Goal: Task Accomplishment & Management: Manage account settings

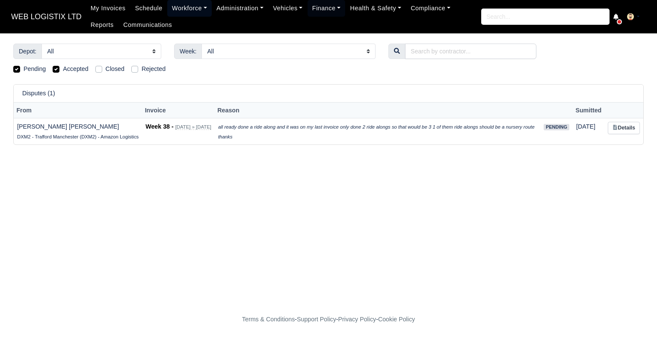
click at [184, 9] on link "Workforce" at bounding box center [189, 8] width 44 height 17
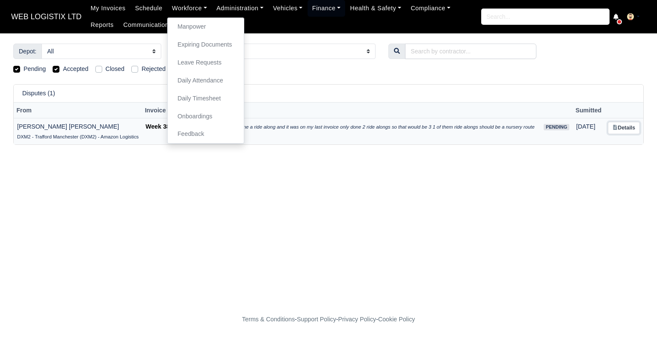
click at [621, 124] on link "Details" at bounding box center [624, 128] width 32 height 12
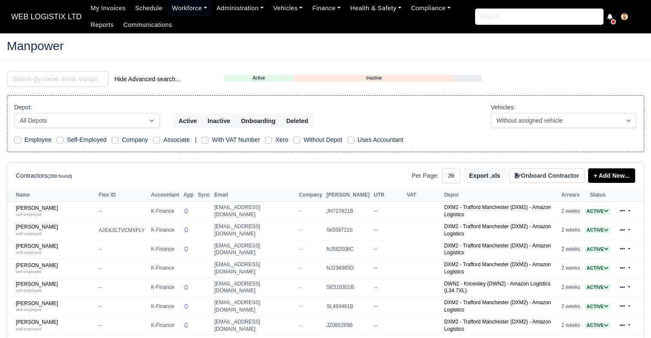
select select "25"
click at [55, 82] on input "search" at bounding box center [58, 78] width 102 height 15
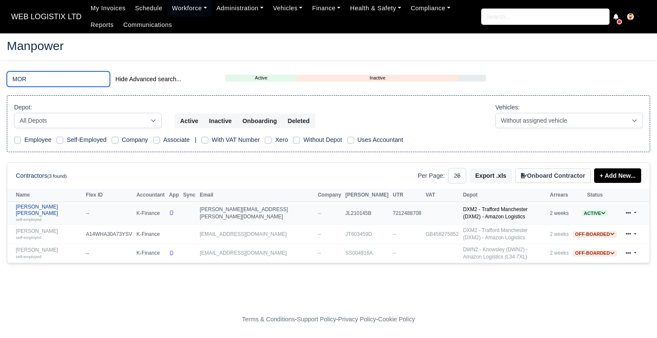
type input "MOR"
click at [37, 216] on div "self-employed" at bounding box center [49, 219] width 66 height 6
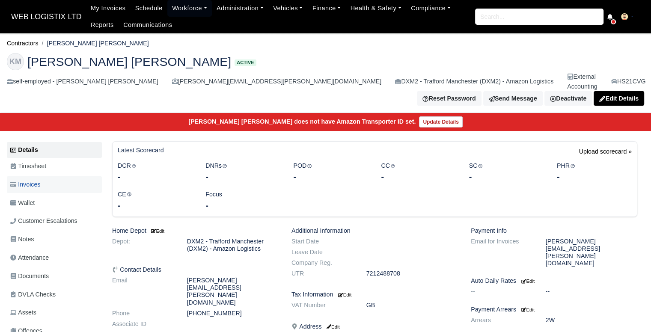
click at [19, 176] on link "Invoices" at bounding box center [54, 184] width 95 height 17
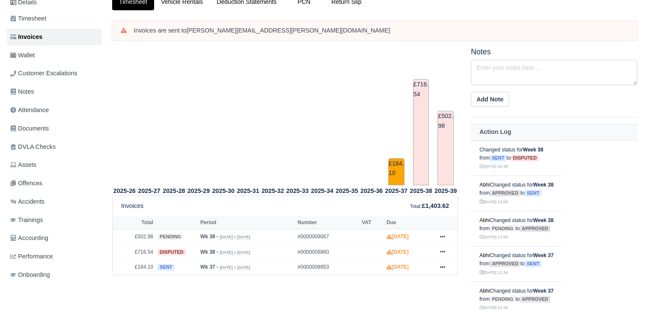
scroll to position [154, 0]
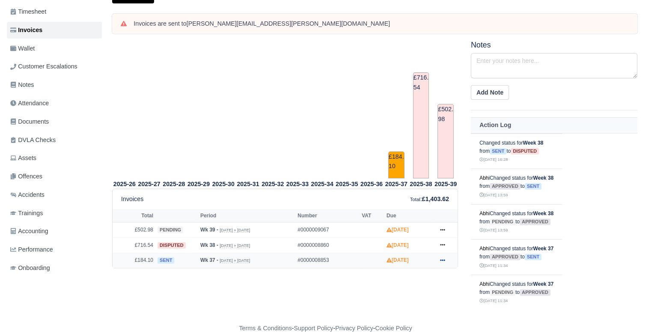
click at [440, 258] on icon at bounding box center [442, 260] width 5 height 5
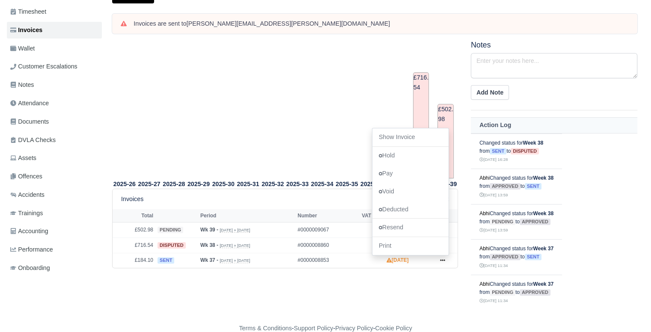
click at [356, 294] on div "2025-26 2025-27 2025-28 2025-29 2025-30 2025-31 2025-32 2025-33 2025-34" at bounding box center [375, 175] width 538 height 269
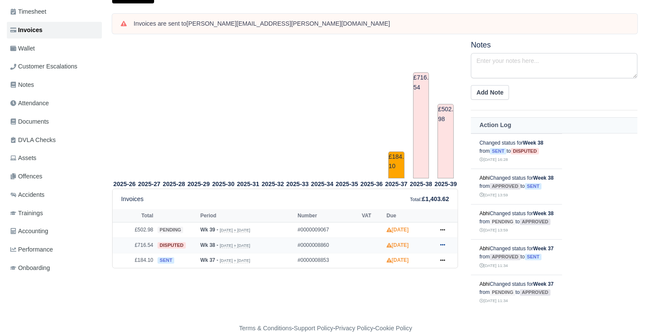
click at [442, 242] on icon at bounding box center [442, 244] width 5 height 5
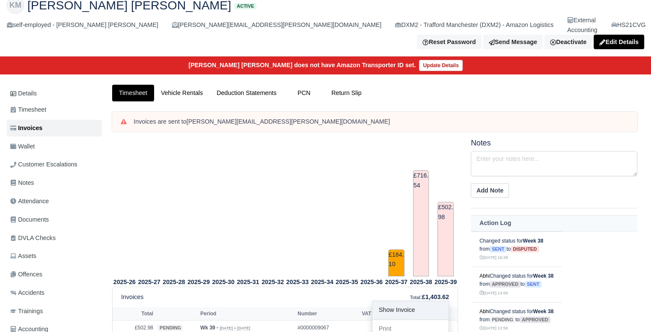
scroll to position [0, 0]
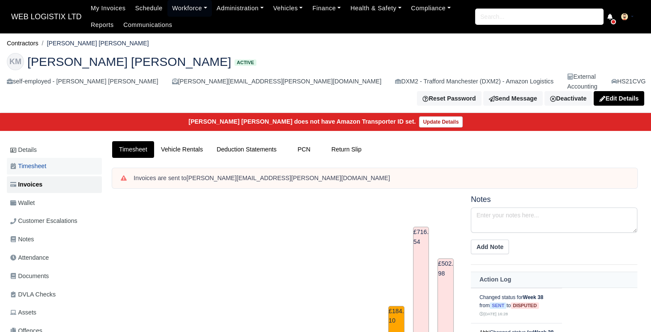
click at [33, 161] on span "Timesheet" at bounding box center [28, 166] width 36 height 10
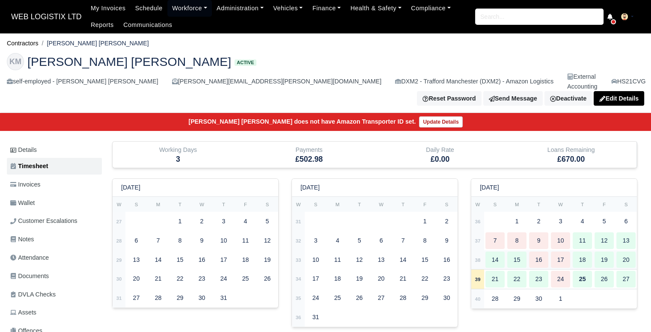
click at [547, 252] on div "16" at bounding box center [538, 260] width 19 height 17
type input "28"
type input "52"
type input "1"
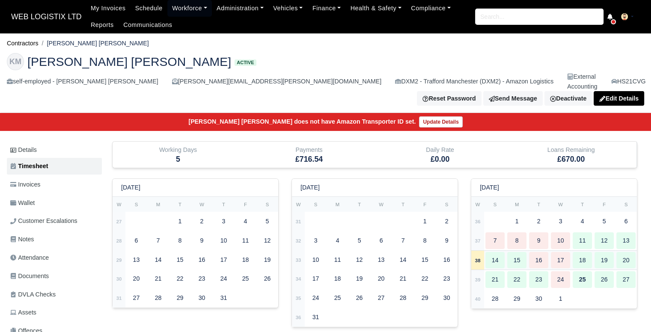
type input "1"
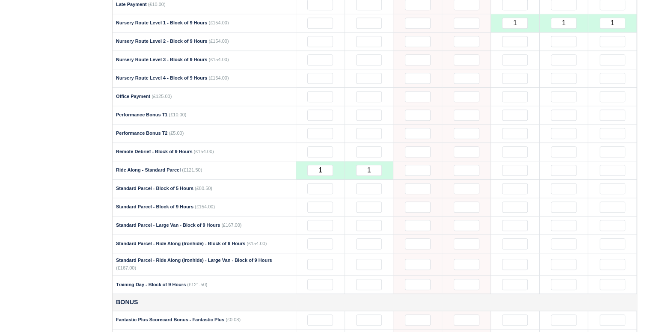
scroll to position [686, 0]
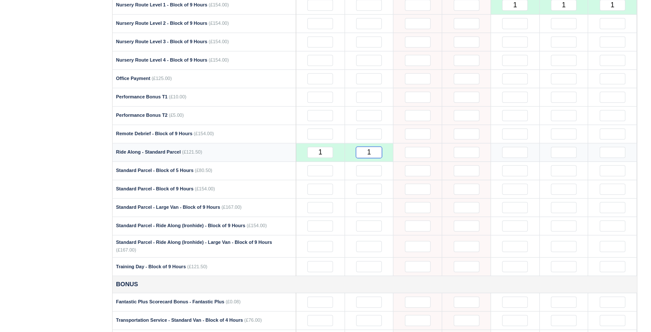
click at [372, 147] on input "1" at bounding box center [369, 152] width 26 height 11
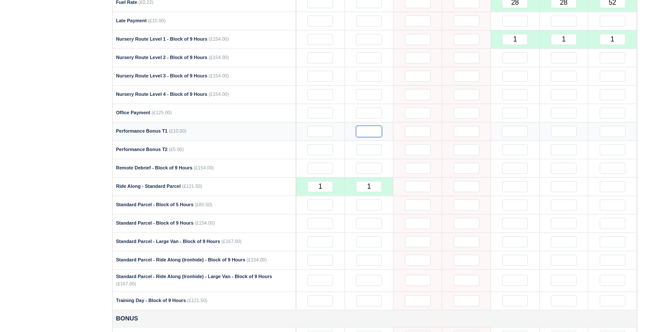
click at [373, 126] on input "text" at bounding box center [369, 131] width 26 height 11
drag, startPoint x: 372, startPoint y: 167, endPoint x: 325, endPoint y: 149, distance: 50.4
click at [325, 149] on tbody "Cannot remove entry when invoice is disputed. Standard Standard Parcel - Block …" at bounding box center [375, 282] width 524 height 1116
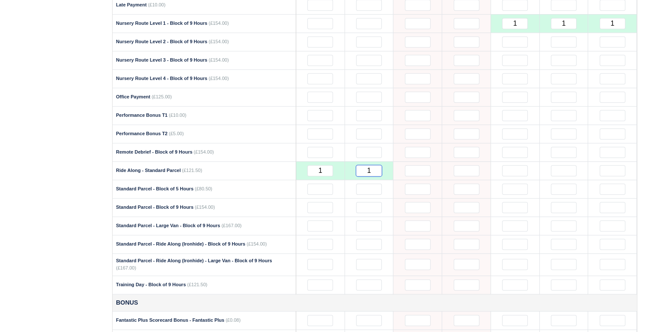
scroll to position [714, 0]
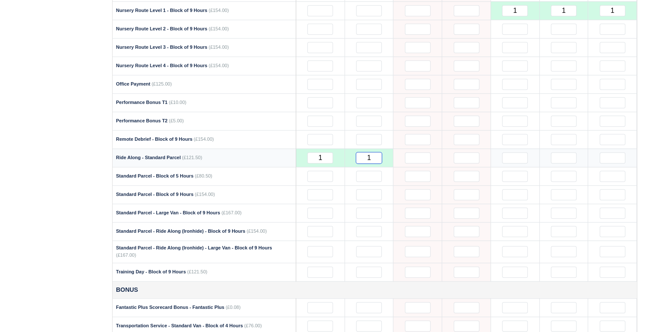
click at [371, 152] on input "1" at bounding box center [369, 157] width 26 height 11
drag, startPoint x: 376, startPoint y: 135, endPoint x: 347, endPoint y: 138, distance: 28.8
click at [347, 148] on td "1" at bounding box center [368, 157] width 49 height 18
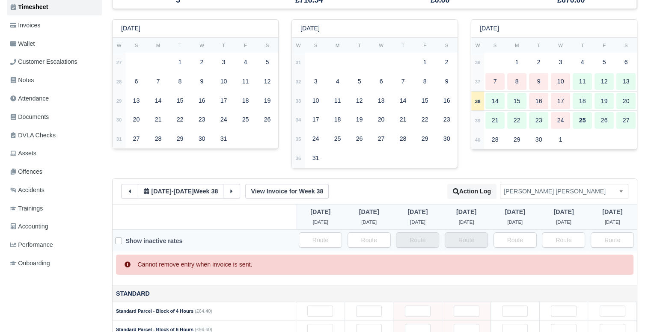
scroll to position [0, 0]
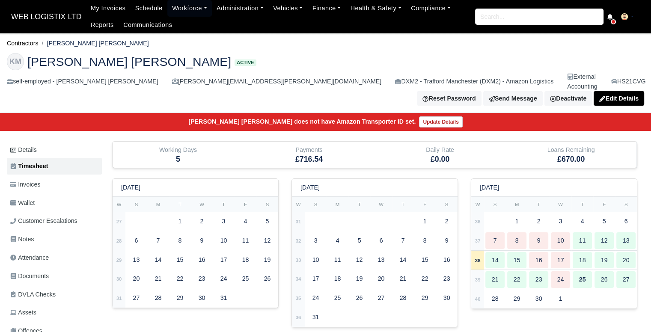
click at [43, 160] on ul "Details Timesheet Invoices Wallet Customer Escalations Notes Attendance Documen…" at bounding box center [54, 287] width 95 height 290
click at [48, 176] on link "Invoices" at bounding box center [54, 184] width 95 height 17
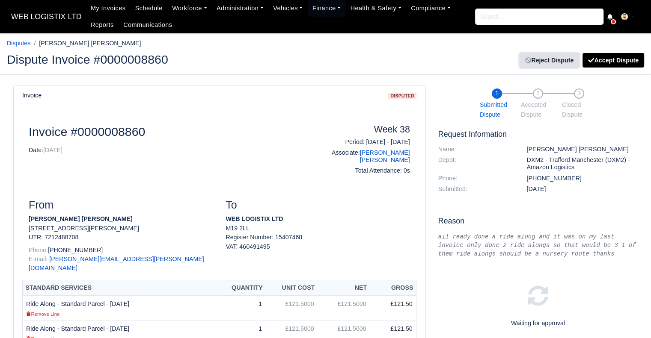
click at [557, 63] on link "Reject Dispute" at bounding box center [548, 60] width 59 height 15
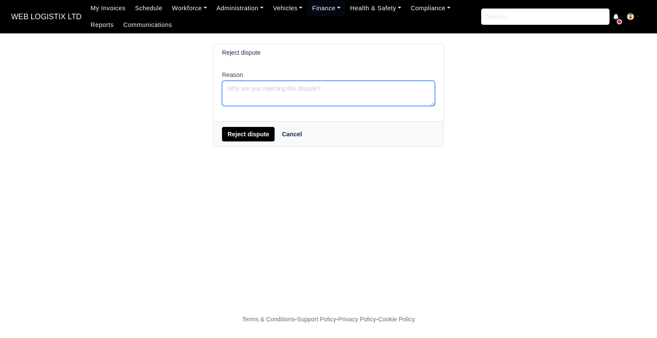
click at [274, 83] on textarea "Reason" at bounding box center [328, 93] width 213 height 25
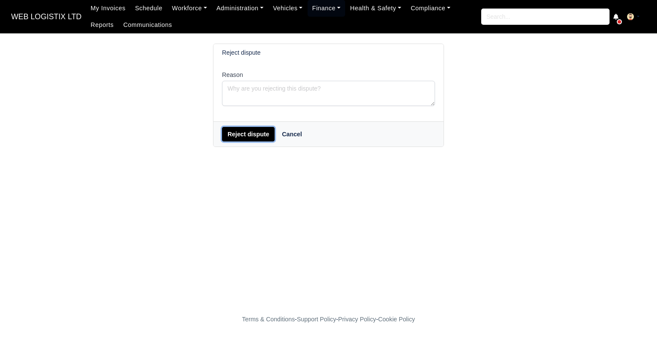
click at [260, 131] on button "Reject dispute" at bounding box center [248, 134] width 53 height 15
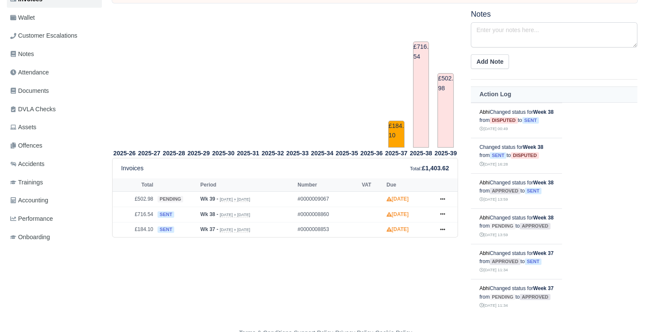
scroll to position [190, 0]
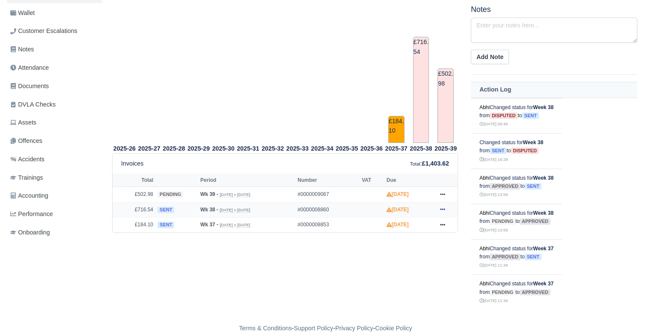
click at [443, 209] on icon at bounding box center [442, 210] width 5 height 2
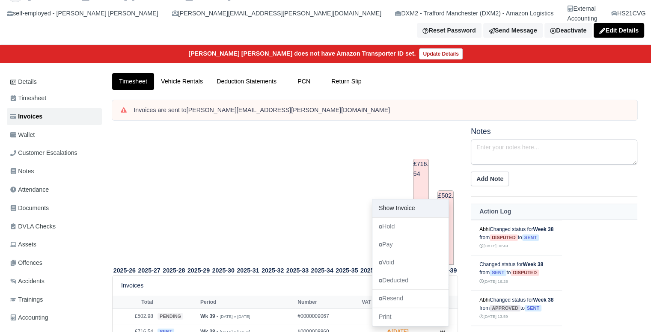
scroll to position [0, 0]
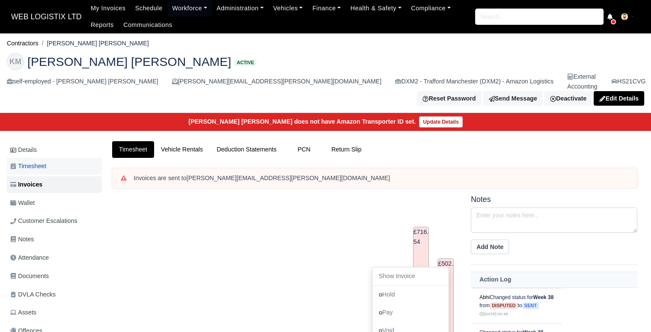
click at [44, 161] on span "Timesheet" at bounding box center [28, 166] width 36 height 10
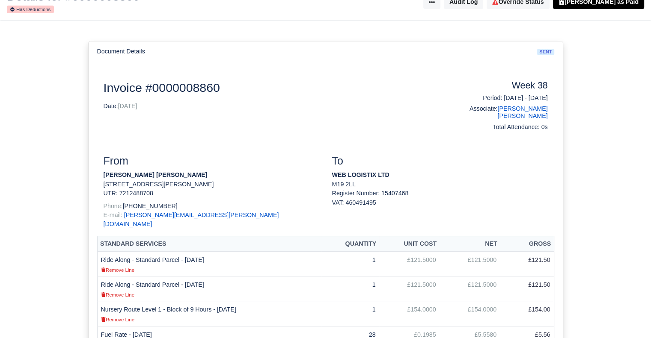
scroll to position [62, 0]
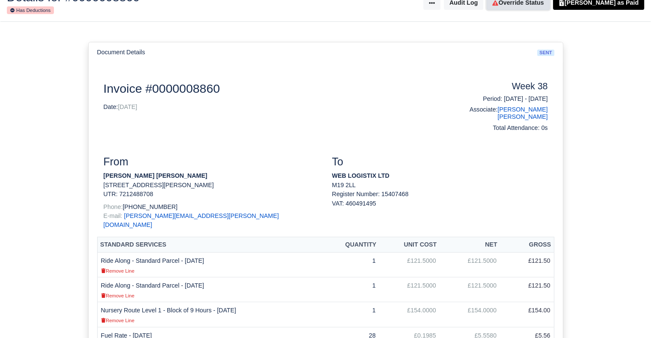
click at [525, 5] on link "Override Status" at bounding box center [517, 2] width 62 height 15
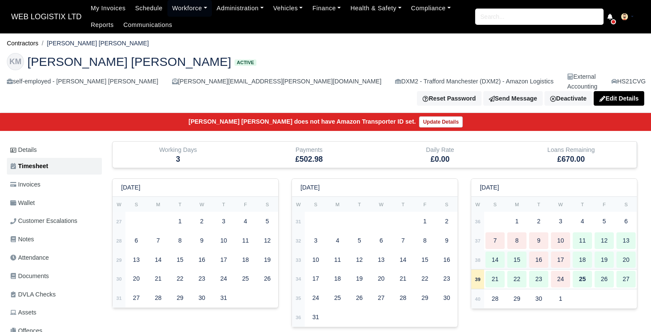
click at [519, 252] on div "15" at bounding box center [516, 260] width 19 height 17
type input "28"
type input "52"
type input "1"
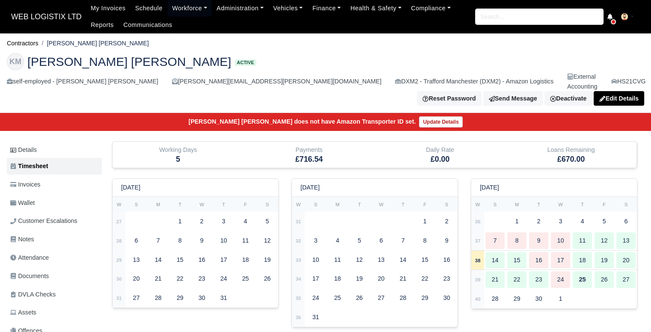
type input "1"
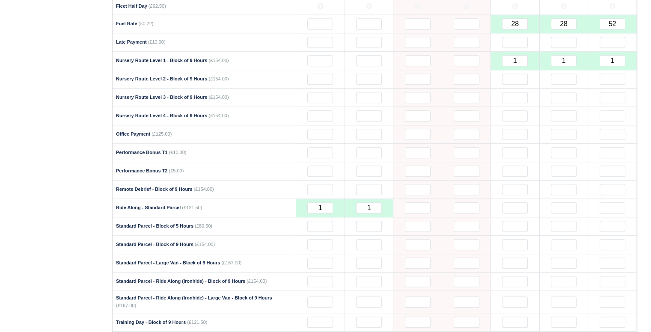
scroll to position [637, 0]
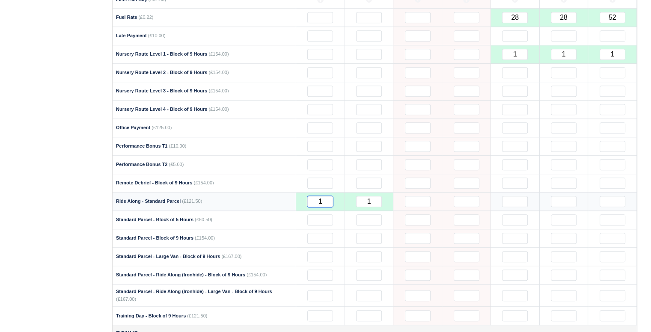
click at [325, 196] on input "1" at bounding box center [320, 201] width 26 height 11
click at [395, 137] on td at bounding box center [417, 146] width 49 height 18
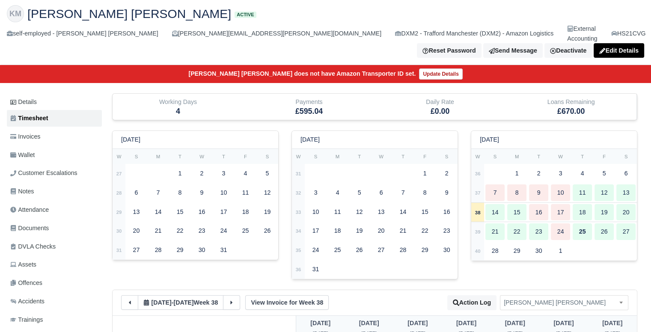
scroll to position [0, 0]
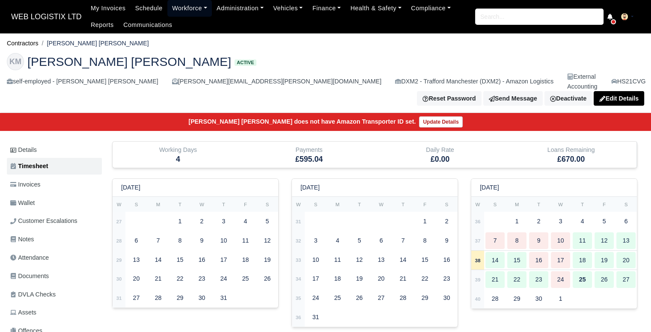
click at [181, 6] on link "Workforce" at bounding box center [189, 8] width 44 height 17
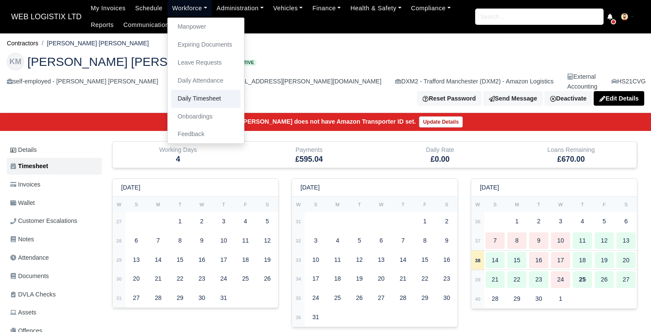
click at [210, 97] on link "Daily Timesheet" at bounding box center [205, 99] width 69 height 18
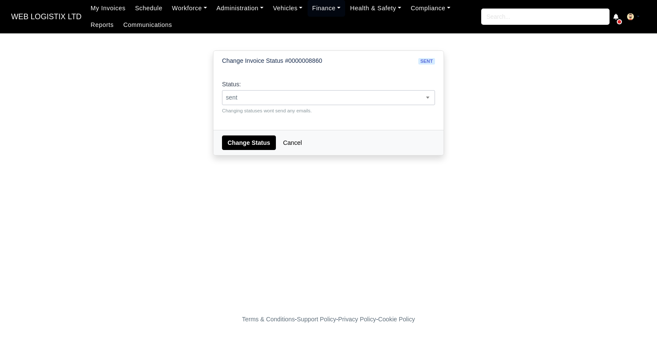
click at [385, 100] on span "sent" at bounding box center [328, 97] width 212 height 11
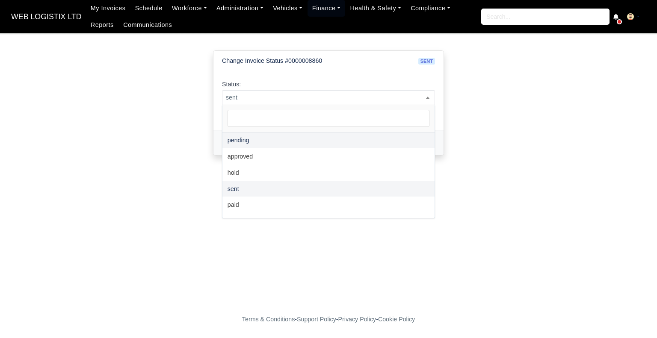
select select "pending"
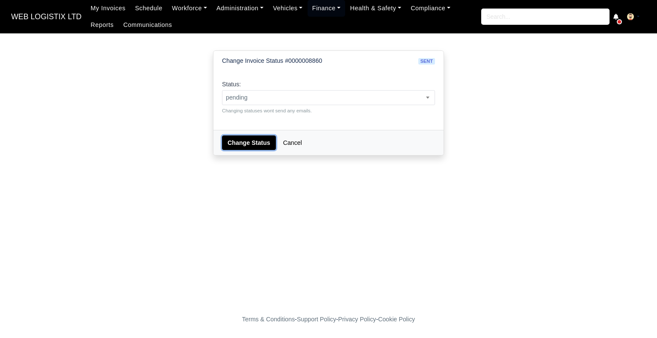
click at [256, 149] on button "Change Status" at bounding box center [249, 143] width 54 height 15
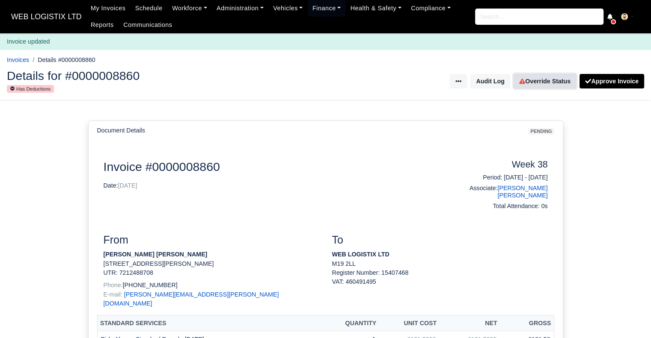
click at [537, 83] on link "Override Status" at bounding box center [544, 81] width 62 height 15
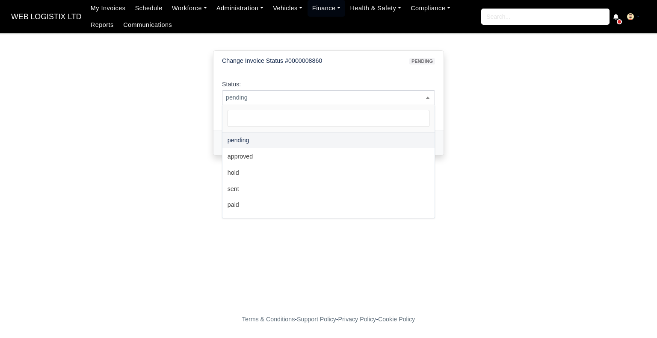
click at [347, 97] on span "pending" at bounding box center [328, 97] width 212 height 11
select select "sent"
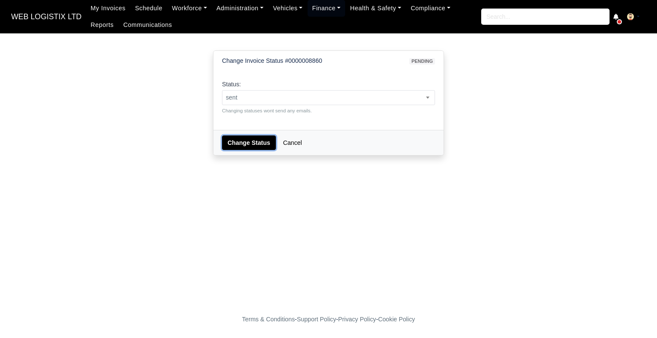
click at [255, 139] on button "Change Status" at bounding box center [249, 143] width 54 height 15
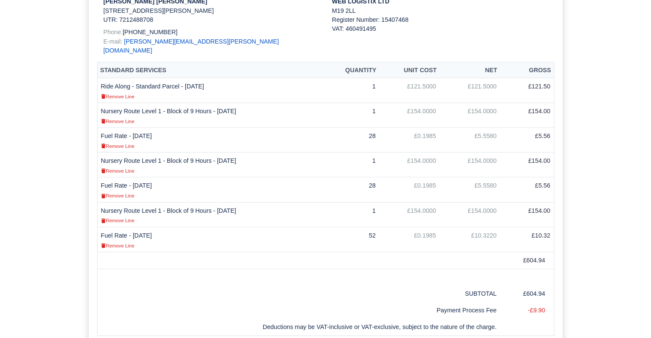
scroll to position [255, 0]
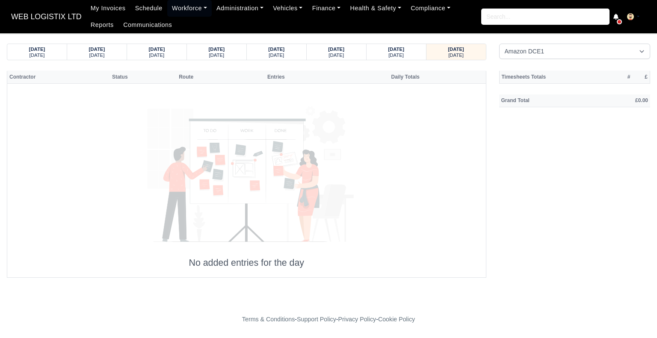
click at [546, 61] on div "[DATE] [DATE] [DATE] [DATE]" at bounding box center [328, 161] width 643 height 234
click at [546, 56] on select "Amazon DCE1 DWN2 - [GEOGRAPHIC_DATA] (DWN2) - Amazon Logistics (L34 7XL) DXM2 -…" at bounding box center [574, 51] width 151 height 15
select select "1"
click at [499, 44] on select "Amazon DCE1 DWN2 - Knowsley (DWN2) - Amazon Logistics (L34 7XL) DXM2 - Trafford…" at bounding box center [574, 51] width 151 height 15
click at [29, 51] on strong "18/09/2025" at bounding box center [37, 49] width 16 height 5
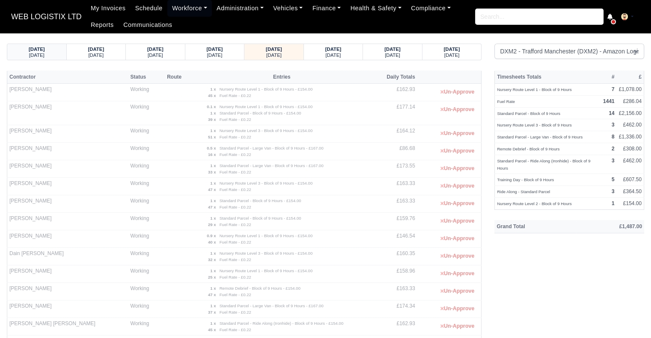
click at [45, 52] on strong "14/09/2025" at bounding box center [37, 49] width 16 height 5
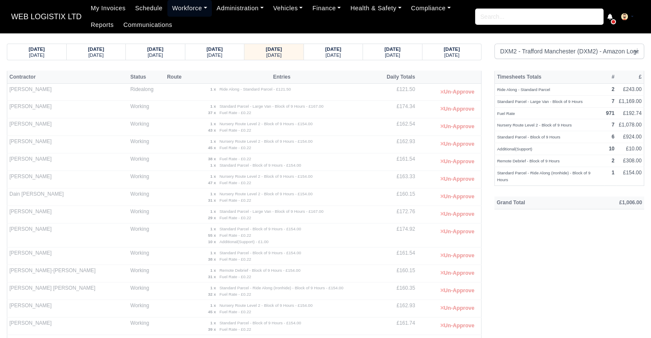
click at [196, 10] on link "Workforce" at bounding box center [189, 8] width 44 height 17
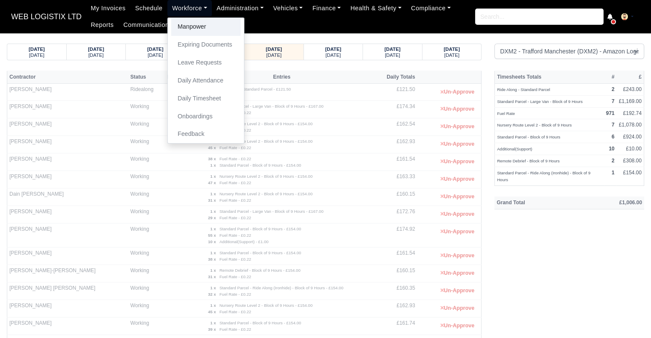
click at [190, 20] on link "Manpower" at bounding box center [205, 27] width 69 height 18
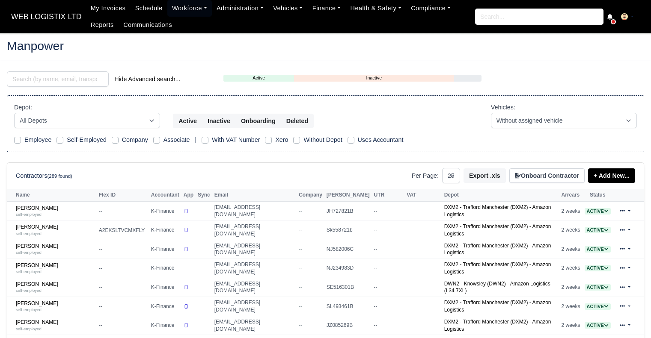
select select "25"
click at [60, 86] on input "search" at bounding box center [58, 78] width 102 height 15
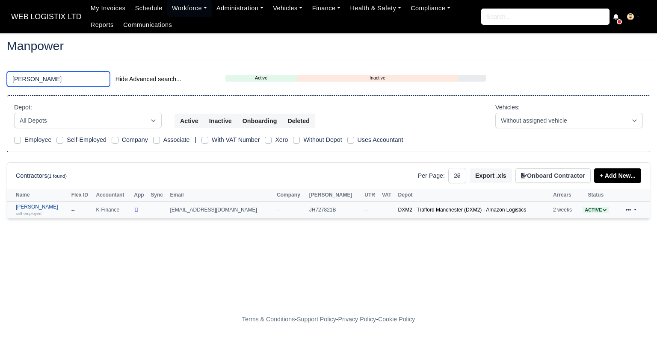
type input "[PERSON_NAME]"
click at [38, 207] on link "[PERSON_NAME] self-employed" at bounding box center [41, 210] width 51 height 12
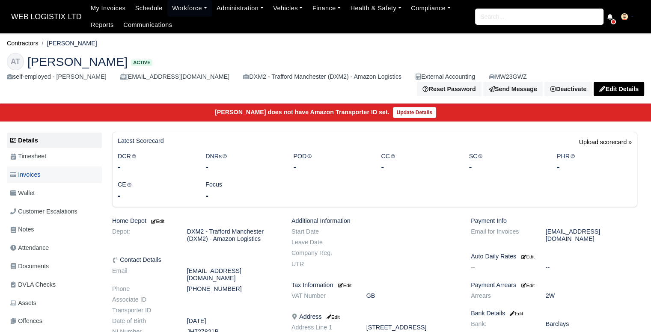
click at [58, 169] on link "Invoices" at bounding box center [54, 174] width 95 height 17
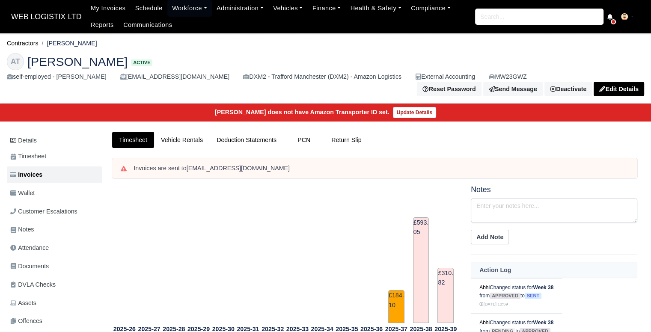
scroll to position [138, 0]
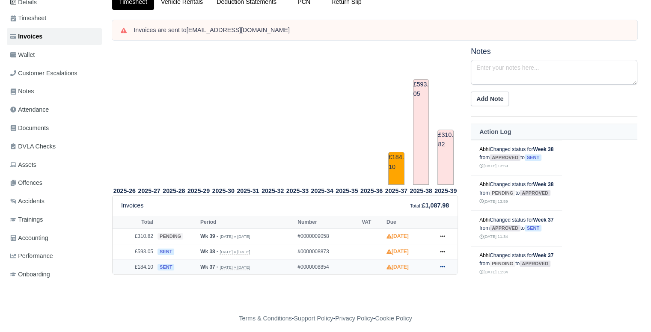
click at [442, 264] on icon at bounding box center [442, 266] width 5 height 5
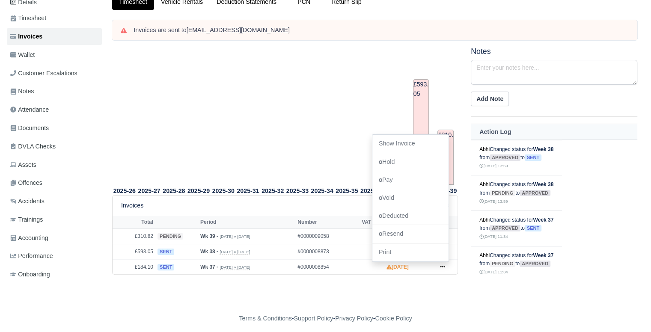
click at [433, 283] on div "2025-26 2025-27 2025-28 2025-29 2025-30 2025-31 2025-32 2025-33 2025-34" at bounding box center [375, 171] width 538 height 248
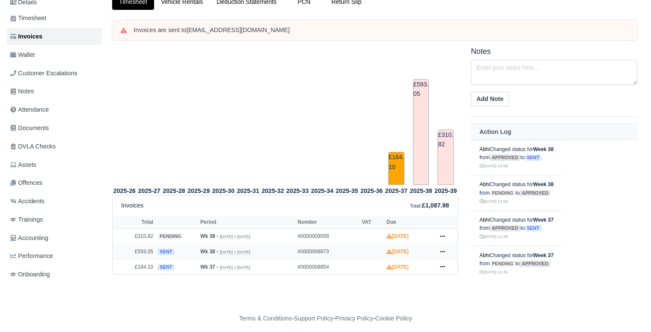
click at [443, 249] on icon at bounding box center [442, 251] width 5 height 5
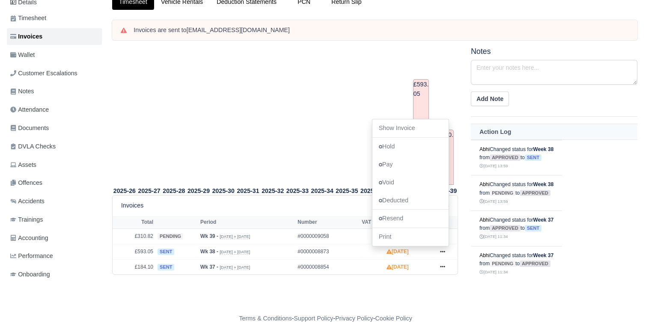
click at [489, 300] on div "Details Timesheet Invoices Wallet Customer Escalations Notes Attendance Documen…" at bounding box center [325, 147] width 637 height 306
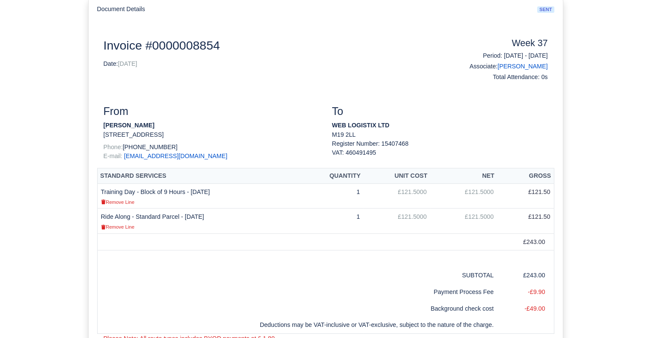
scroll to position [139, 0]
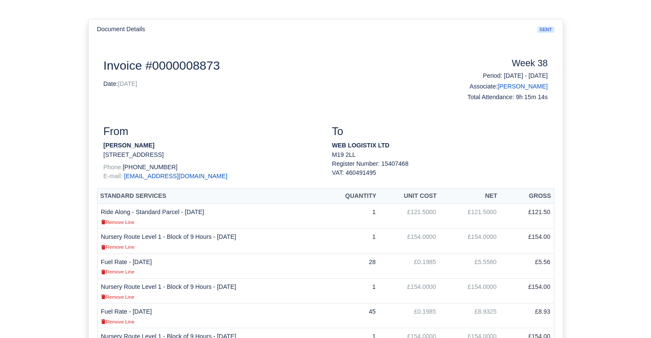
scroll to position [76, 0]
